Goal: Use online tool/utility: Utilize a website feature to perform a specific function

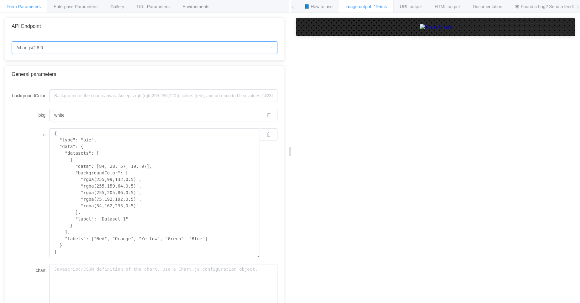
click at [87, 48] on input "/chart.js/2.8.0" at bounding box center [145, 47] width 266 height 13
click at [25, 67] on span "/chart" at bounding box center [23, 65] width 11 height 5
type input "/chart"
type input "20"
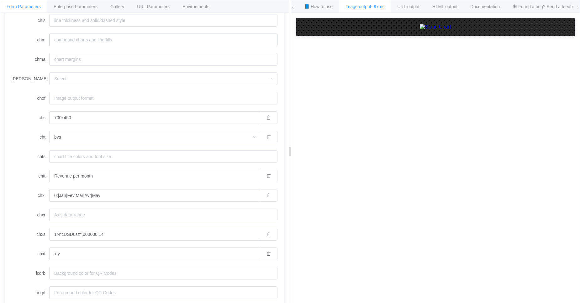
scroll to position [352, 0]
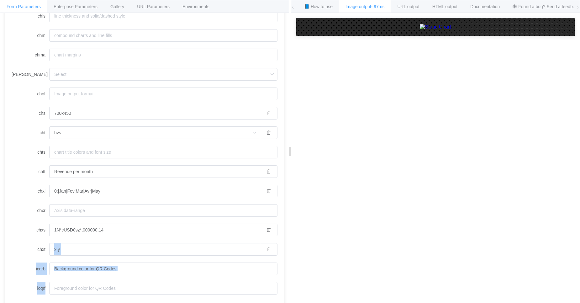
drag, startPoint x: 275, startPoint y: 252, endPoint x: 275, endPoint y: 286, distance: 33.9
click at [275, 286] on div "chan chbr 20 chco CFECF7,27c9c2 chd a:10000,50000,60000,80000,40000|50000,60000…" at bounding box center [144, 19] width 279 height 577
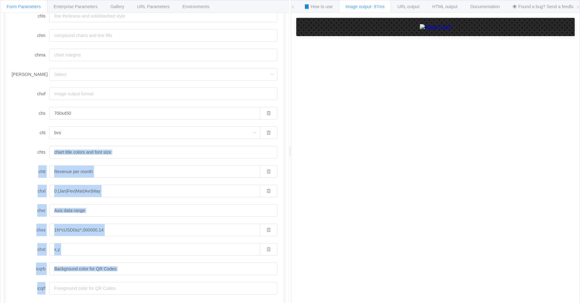
drag, startPoint x: 275, startPoint y: 286, endPoint x: 275, endPoint y: 134, distance: 152.4
click at [275, 134] on div "chan chbr 20 chco CFECF7,27c9c2 chd a:10000,50000,60000,80000,40000|50000,60000…" at bounding box center [144, 19] width 279 height 577
drag, startPoint x: 275, startPoint y: 286, endPoint x: 275, endPoint y: 134, distance: 152.4
click at [275, 134] on div "chan chbr 20 chco CFECF7,27c9c2 chd a:10000,50000,60000,80000,40000|50000,60000…" at bounding box center [144, 19] width 279 height 577
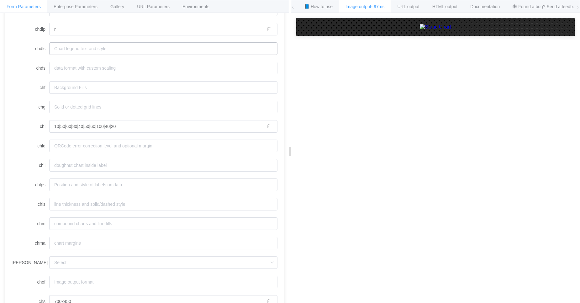
scroll to position [0, 0]
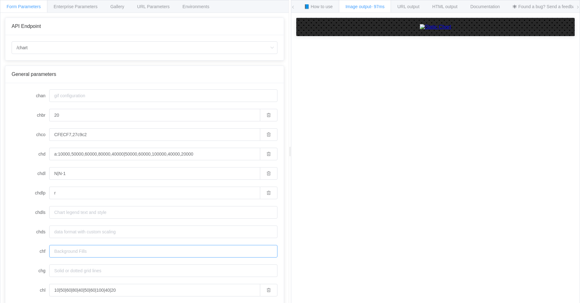
click at [78, 254] on input "chf" at bounding box center [163, 251] width 228 height 13
paste input "bg,s,rgb(255,248,220)"
type input "bg,s,FFF8DC"
